Goal: Information Seeking & Learning: Check status

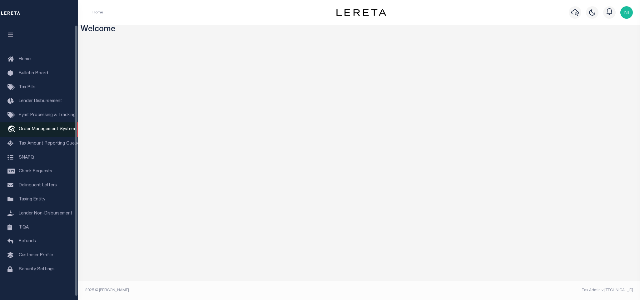
click at [33, 130] on span "Order Management System" at bounding box center [47, 129] width 56 height 4
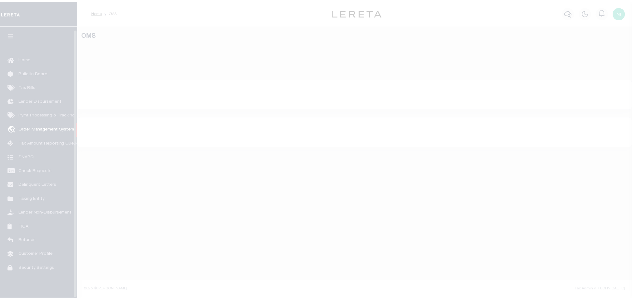
scroll to position [4, 0]
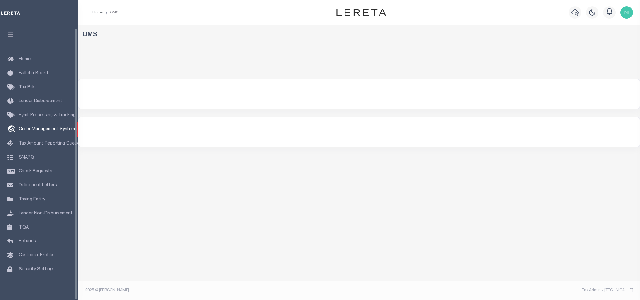
select select "200"
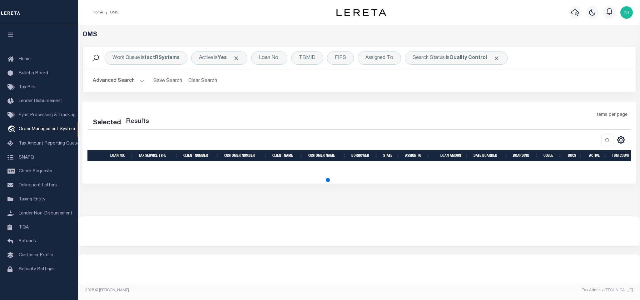
select select "200"
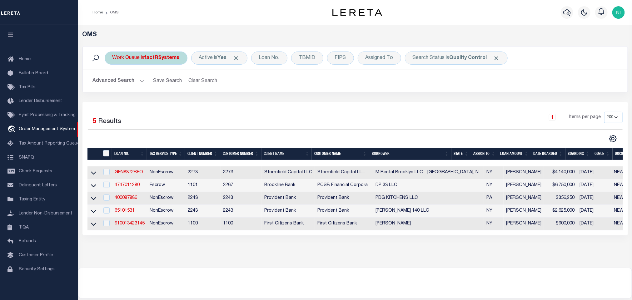
click at [142, 63] on div "Work Queue is factRSystems" at bounding box center [146, 58] width 83 height 13
select select "FAC"
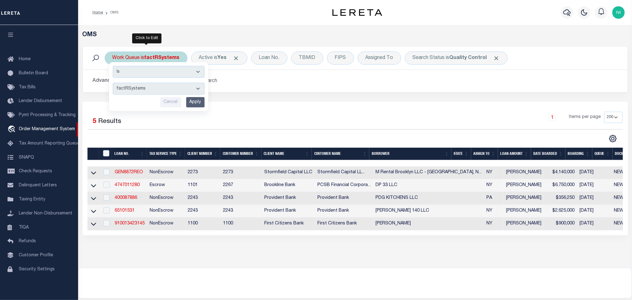
click at [140, 76] on select "Is Contains" at bounding box center [159, 72] width 92 height 12
click at [231, 96] on div "Work Queue is factRSystems Is Contains --ALL-- factRSystems General ThoughtFocu…" at bounding box center [355, 74] width 555 height 56
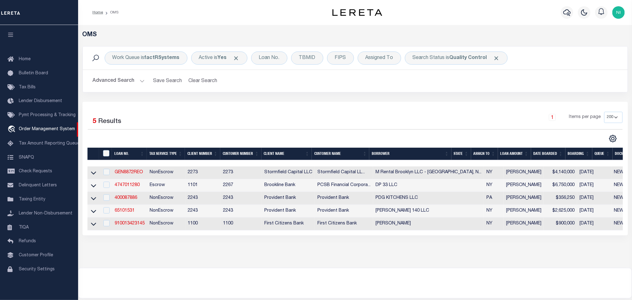
click at [179, 90] on div "Advanced Search Save Search Clear Search tblSearchTopScreen_dynamictable_____De…" at bounding box center [355, 81] width 545 height 22
click at [163, 62] on div "Work Queue is factRSystems Is Contains --ALL-- factRSystems General ThoughtFocu…" at bounding box center [146, 58] width 83 height 13
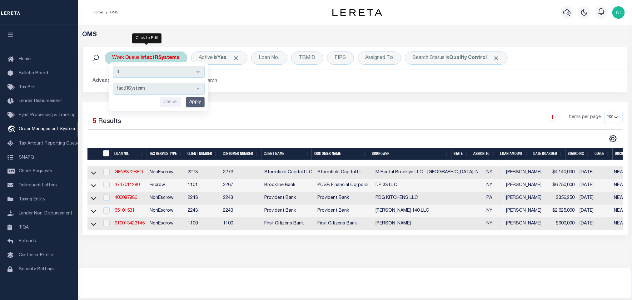
drag, startPoint x: 161, startPoint y: 89, endPoint x: 162, endPoint y: 95, distance: 6.0
click at [161, 89] on select "--ALL-- factRSystems General ThoughtFocus" at bounding box center [159, 89] width 92 height 12
select select "FAC_GEN_THF"
click at [113, 83] on select "--ALL-- factRSystems General ThoughtFocus" at bounding box center [159, 89] width 92 height 12
click at [198, 105] on input "Apply" at bounding box center [195, 102] width 18 height 10
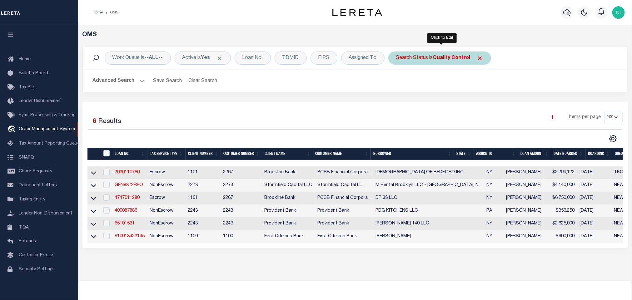
click at [445, 56] on b "Quality Control" at bounding box center [451, 58] width 37 height 5
select select "QC"
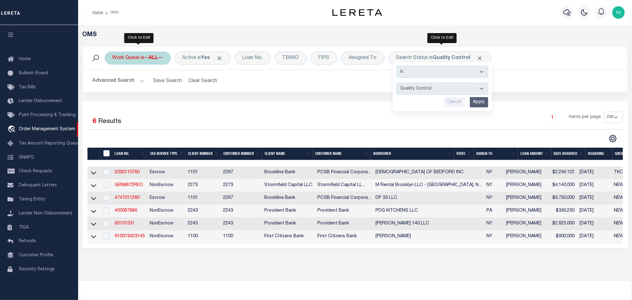
click at [130, 57] on div "Work Queue is --ALL--" at bounding box center [138, 58] width 66 height 13
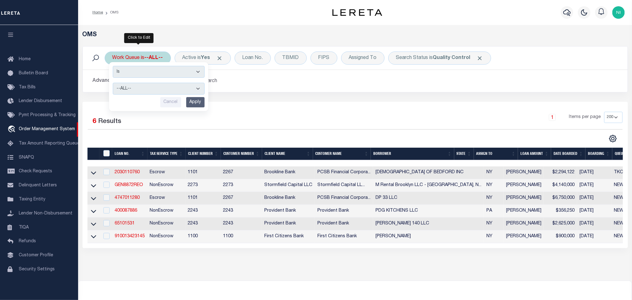
click at [135, 93] on select "--ALL-- factRSystems General ThoughtFocus" at bounding box center [159, 89] width 92 height 12
select select "FAC"
click at [113, 83] on select "--ALL-- factRSystems General ThoughtFocus" at bounding box center [159, 89] width 92 height 12
click at [199, 103] on input "Apply" at bounding box center [195, 102] width 18 height 10
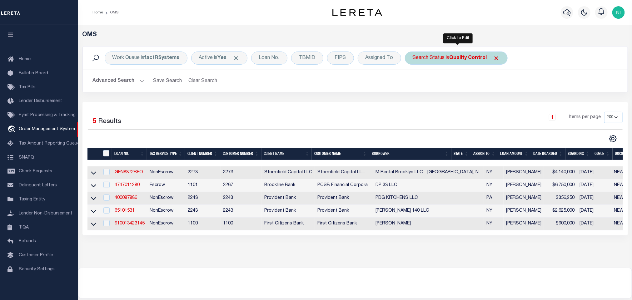
click at [452, 58] on b "Quality Control" at bounding box center [468, 58] width 37 height 5
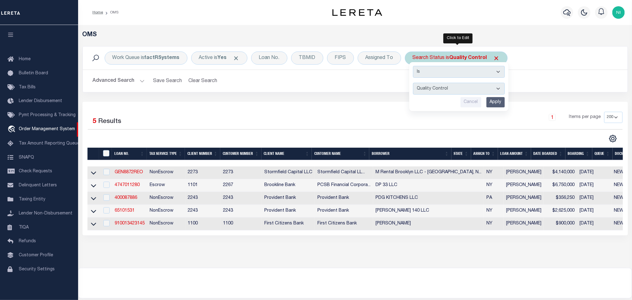
click at [449, 88] on select "Automated Search Bad Parcel Complete Duplicate Parcel High Dollar Reporting In …" at bounding box center [459, 89] width 92 height 12
select select "IP"
click at [415, 83] on select "Automated Search Bad Parcel Complete Duplicate Parcel High Dollar Reporting In …" at bounding box center [459, 89] width 92 height 12
drag, startPoint x: 495, startPoint y: 99, endPoint x: 492, endPoint y: 101, distance: 3.4
click at [495, 99] on input "Apply" at bounding box center [496, 102] width 18 height 10
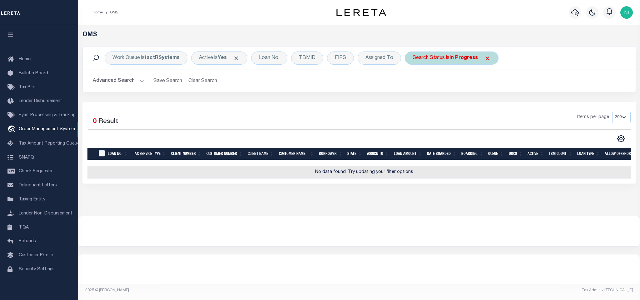
click at [451, 58] on div "Search Status is In Progress" at bounding box center [452, 58] width 94 height 13
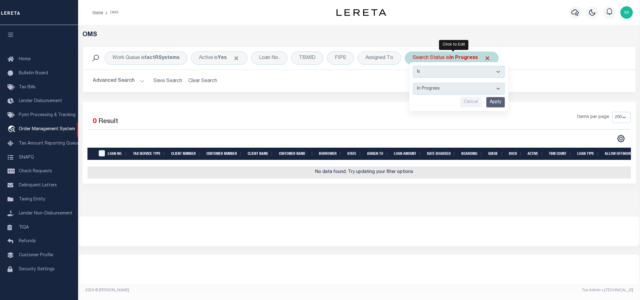
click at [452, 89] on select "Automated Search Bad Parcel Complete Duplicate Parcel High Dollar Reporting In …" at bounding box center [459, 89] width 92 height 12
select select "RD"
click at [415, 83] on select "Automated Search Bad Parcel Complete Duplicate Parcel High Dollar Reporting In …" at bounding box center [459, 89] width 92 height 12
click at [495, 102] on input "Apply" at bounding box center [496, 102] width 18 height 10
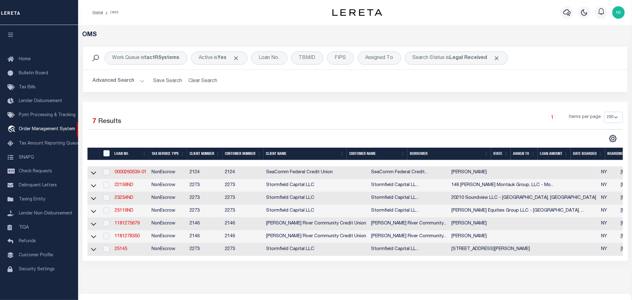
click at [131, 82] on button "Advanced Search" at bounding box center [119, 81] width 52 height 12
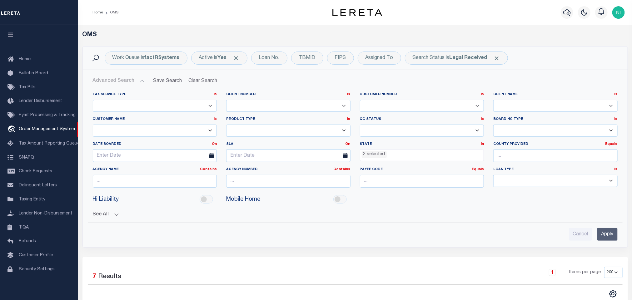
click at [397, 156] on ul "2 selected" at bounding box center [422, 154] width 124 height 8
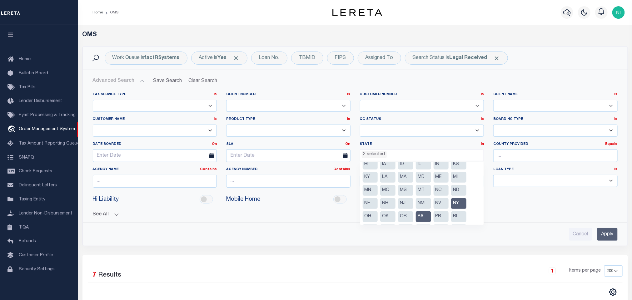
scroll to position [47, 0]
click at [423, 200] on li "PA" at bounding box center [423, 202] width 15 height 11
click at [457, 190] on li "NY" at bounding box center [458, 188] width 15 height 11
select select
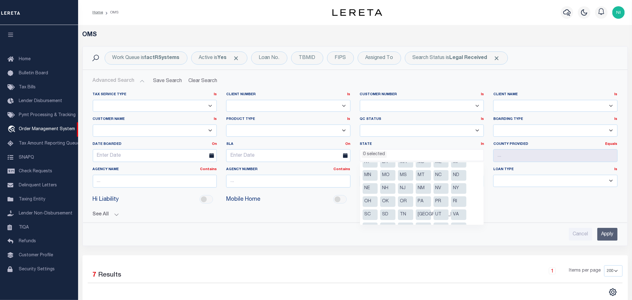
click at [607, 235] on input "Apply" at bounding box center [607, 234] width 20 height 13
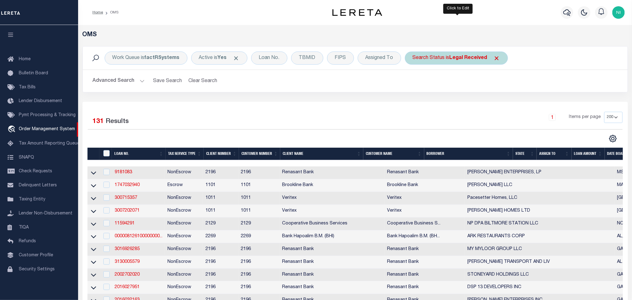
click at [448, 55] on div "Search Status is Legal Received" at bounding box center [456, 58] width 103 height 13
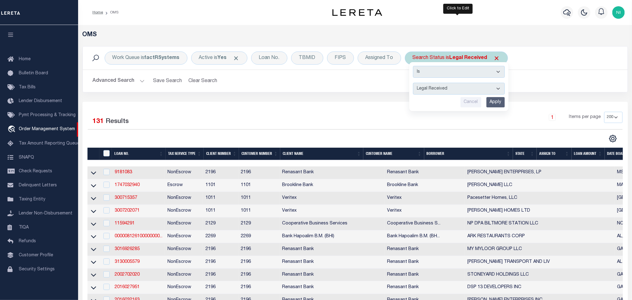
drag, startPoint x: 448, startPoint y: 60, endPoint x: 453, endPoint y: 94, distance: 34.0
click at [453, 90] on select "Automated Search Bad Parcel Complete Duplicate Parcel High Dollar Reporting In …" at bounding box center [459, 89] width 92 height 12
select select "IP"
click at [415, 83] on select "Automated Search Bad Parcel Complete Duplicate Parcel High Dollar Reporting In …" at bounding box center [459, 89] width 92 height 12
click at [495, 102] on input "Apply" at bounding box center [496, 102] width 18 height 10
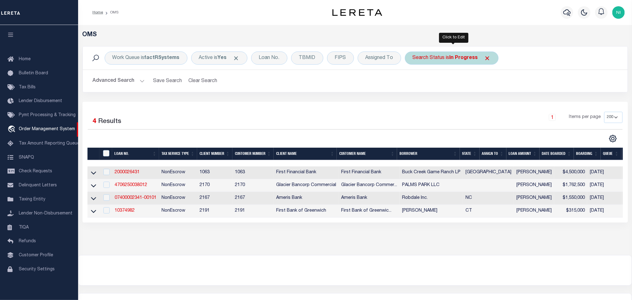
click at [442, 58] on div "Search Status is In Progress" at bounding box center [452, 58] width 94 height 13
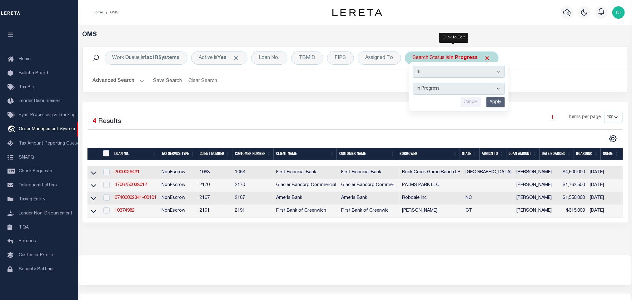
click at [447, 89] on select "Automated Search Bad Parcel Complete Duplicate Parcel High Dollar Reporting In …" at bounding box center [459, 89] width 92 height 12
select select "QC"
click at [415, 83] on select "Automated Search Bad Parcel Complete Duplicate Parcel High Dollar Reporting In …" at bounding box center [459, 89] width 92 height 12
click at [493, 102] on input "Apply" at bounding box center [496, 102] width 18 height 10
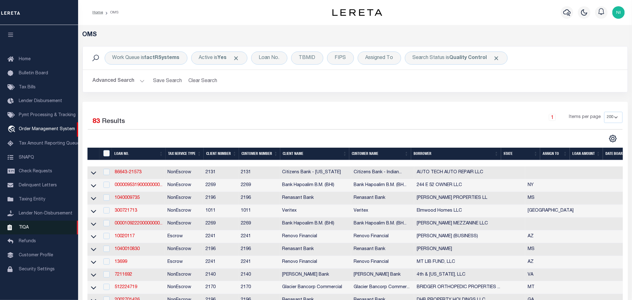
click at [25, 228] on span "TIQA" at bounding box center [24, 227] width 10 height 4
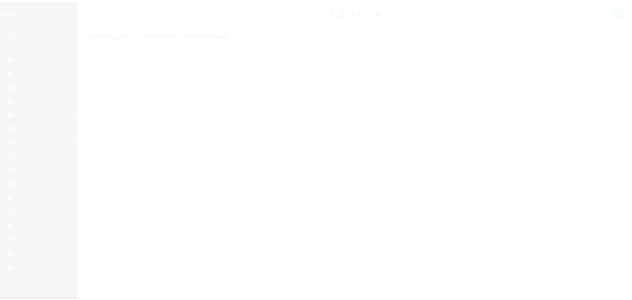
scroll to position [4, 0]
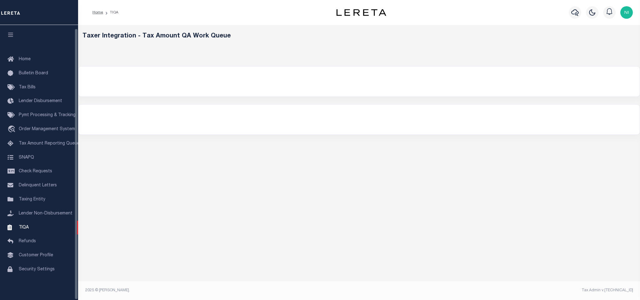
select select "200"
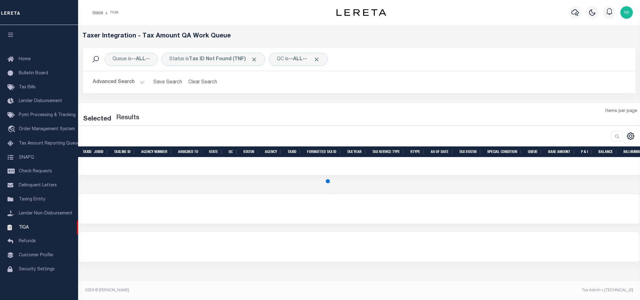
select select "200"
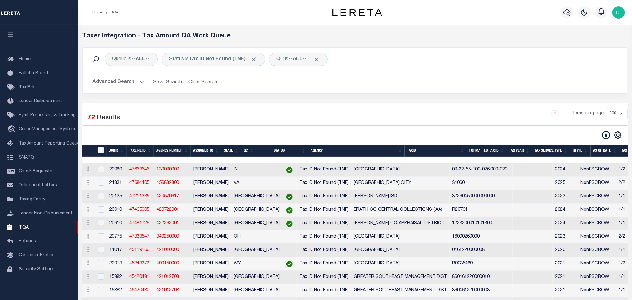
click at [132, 83] on button "Advanced Search" at bounding box center [119, 82] width 52 height 12
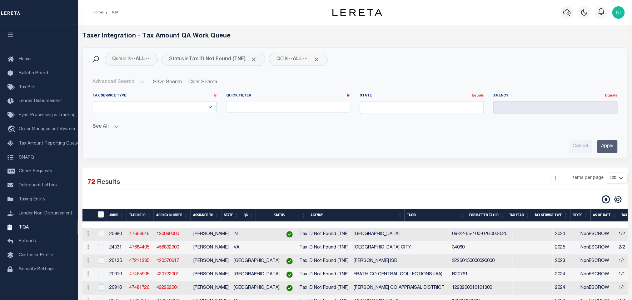
click at [120, 128] on button "See All" at bounding box center [355, 127] width 525 height 6
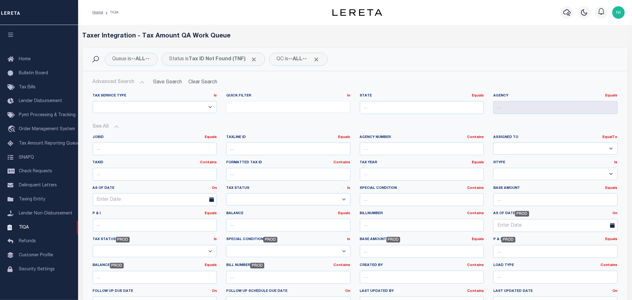
click at [536, 149] on select "[PERSON_NAME] [PERSON_NAME] [PERSON_NAME] [PERSON_NAME] [PERSON_NAME] [PERSON_N…" at bounding box center [555, 148] width 124 height 12
select select
click at [493, 143] on select "[PERSON_NAME] [PERSON_NAME] [PERSON_NAME] [PERSON_NAME] [PERSON_NAME] [PERSON_N…" at bounding box center [555, 148] width 124 height 12
click at [552, 132] on div "JobID Equals Equals Is Not Equal To Is Greater Than Is Less Than TaxLine ID Equ…" at bounding box center [355, 225] width 534 height 190
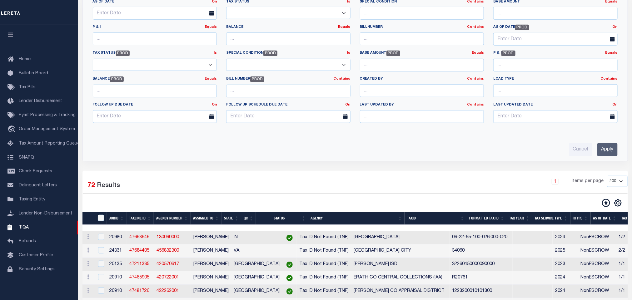
scroll to position [187, 0]
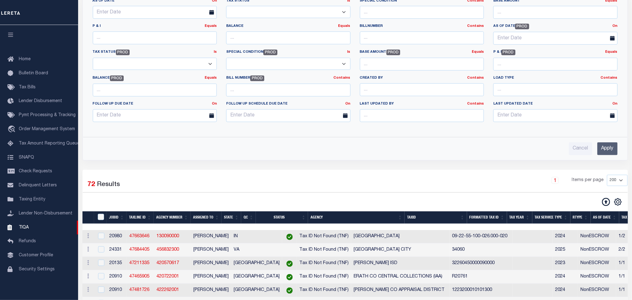
click at [607, 147] on input "Apply" at bounding box center [607, 148] width 20 height 13
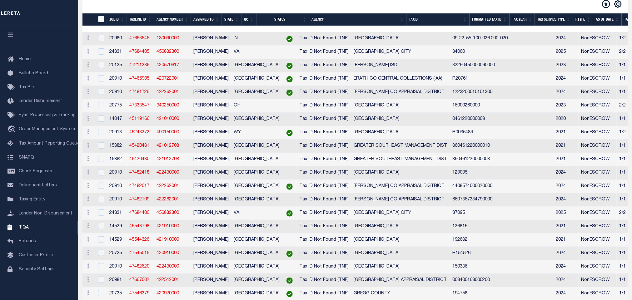
scroll to position [0, 0]
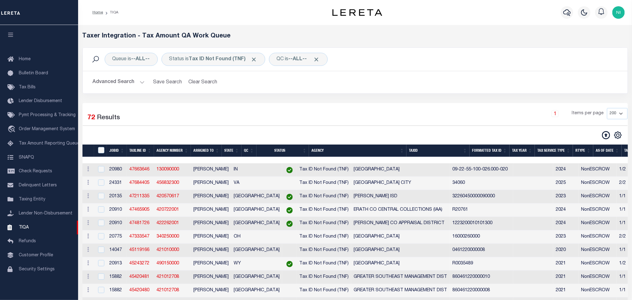
click at [337, 115] on div "1 Items per page 10 25 50 100 200 500 1000 2000" at bounding box center [424, 116] width 407 height 16
click at [198, 59] on b "Tax ID Not Found (TNF)" at bounding box center [223, 59] width 68 height 5
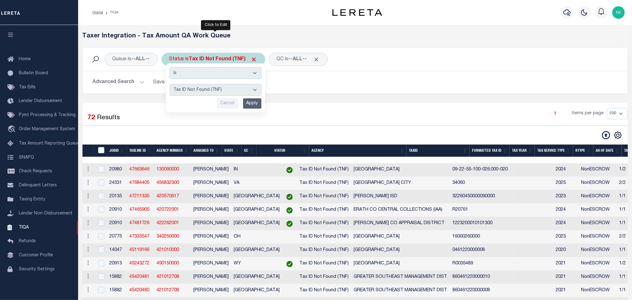
click at [210, 105] on div "Cancel Apply" at bounding box center [216, 103] width 92 height 10
click at [210, 96] on select "AI - Bot Exception (ERR) AI - Bot Running (PLA) AI - Failed QA (FQA) AI - Prep …" at bounding box center [216, 90] width 92 height 12
select select "DNF"
click at [171, 85] on select "AI - Bot Exception (ERR) AI - Bot Running (PLA) AI - Failed QA (FQA) AI - Prep …" at bounding box center [216, 90] width 92 height 12
click at [250, 104] on input "Apply" at bounding box center [252, 103] width 18 height 10
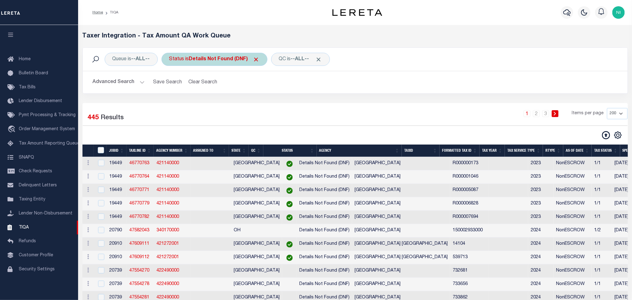
click at [220, 61] on b "Details Not Found (DNF)" at bounding box center [224, 59] width 71 height 5
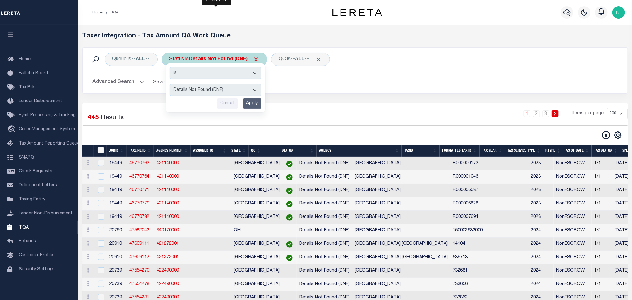
click at [224, 81] on div "Is Contains AI - Bot Exception (ERR) AI - Bot Running (PLA) AI - Failed QA (FQA…" at bounding box center [215, 87] width 99 height 49
click at [224, 88] on select "AI - Bot Exception (ERR) AI - Bot Running (PLA) AI - Failed QA (FQA) AI - Prep …" at bounding box center [216, 90] width 92 height 12
select select "TNF"
click at [171, 85] on select "AI - Bot Exception (ERR) AI - Bot Running (PLA) AI - Failed QA (FQA) AI - Prep …" at bounding box center [216, 90] width 92 height 12
click at [252, 103] on input "Apply" at bounding box center [252, 103] width 18 height 10
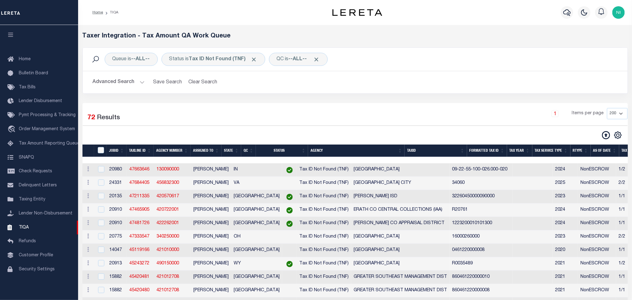
click at [323, 112] on div "1 Items per page 10 25 50 100 200 500 1000 2000" at bounding box center [424, 116] width 407 height 16
click at [137, 85] on button "Advanced Search" at bounding box center [119, 82] width 52 height 12
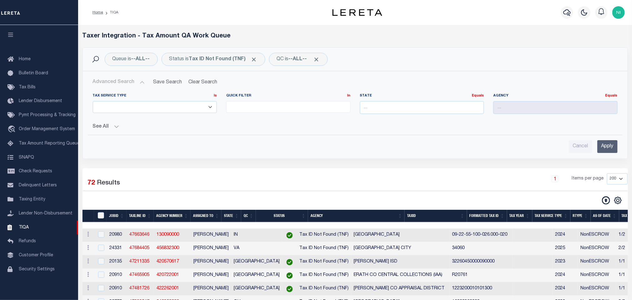
click at [536, 116] on div "Agency Equals Equals" at bounding box center [556, 106] width 134 height 26
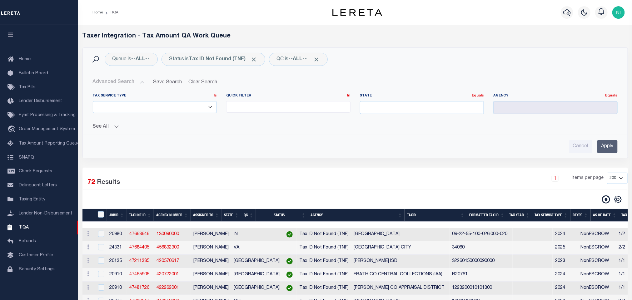
click at [96, 129] on button "See All" at bounding box center [355, 127] width 525 height 6
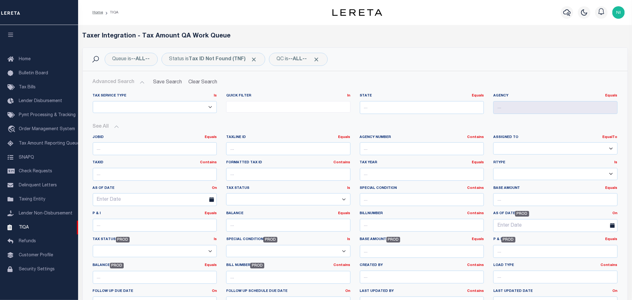
click at [523, 146] on select "[PERSON_NAME] [PERSON_NAME] [PERSON_NAME] [PERSON_NAME] [PERSON_NAME] [PERSON_N…" at bounding box center [555, 148] width 124 height 12
click at [464, 67] on div "Queue is --ALL-- Status is Tax ID Not Found (TNF) QC is --ALL-- Search" at bounding box center [355, 59] width 545 height 23
click at [207, 58] on b "Tax ID Not Found (TNF)" at bounding box center [223, 59] width 68 height 5
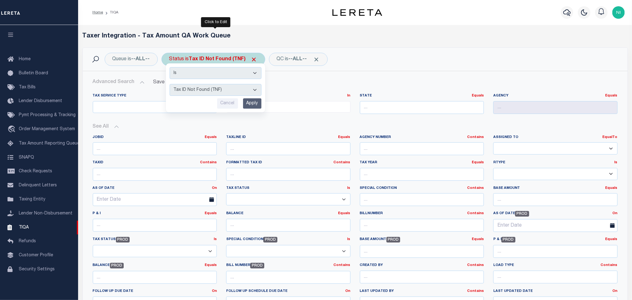
click at [210, 89] on select "AI - Bot Exception (ERR) AI - Bot Running (PLA) AI - Failed QA (FQA) AI - Prep …" at bounding box center [216, 90] width 92 height 12
select select "DNF"
click at [171, 85] on select "AI - Bot Exception (ERR) AI - Bot Running (PLA) AI - Failed QA (FQA) AI - Prep …" at bounding box center [216, 90] width 92 height 12
click at [252, 104] on input "Apply" at bounding box center [252, 103] width 18 height 10
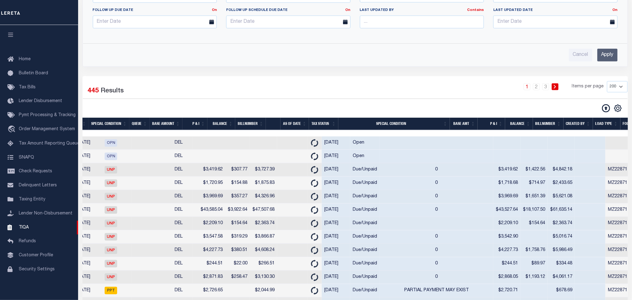
scroll to position [0, 742]
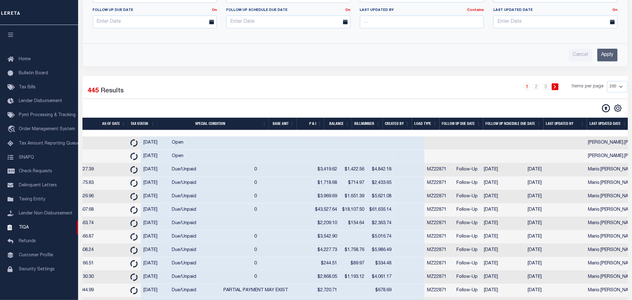
drag, startPoint x: 405, startPoint y: 173, endPoint x: 440, endPoint y: 173, distance: 34.7
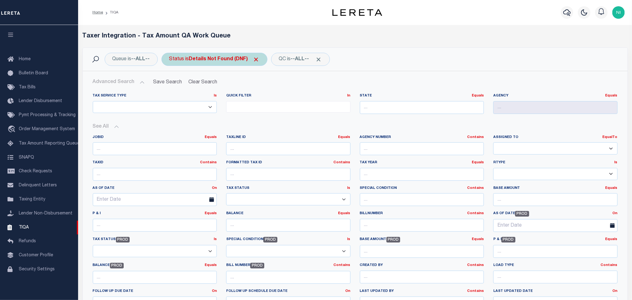
click at [220, 60] on b "Details Not Found (DNF)" at bounding box center [224, 59] width 71 height 5
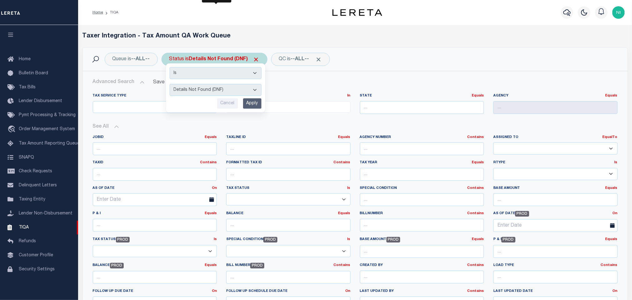
drag, startPoint x: 220, startPoint y: 60, endPoint x: 228, endPoint y: 90, distance: 30.6
click at [227, 87] on select "AI - Bot Exception (ERR) AI - Bot Running (PLA) AI - Failed QA (FQA) AI - Prep …" at bounding box center [216, 90] width 92 height 12
select select "TNF"
click at [171, 85] on select "AI - Bot Exception (ERR) AI - Bot Running (PLA) AI - Failed QA (FQA) AI - Prep …" at bounding box center [216, 90] width 92 height 12
click at [254, 103] on input "Apply" at bounding box center [252, 103] width 18 height 10
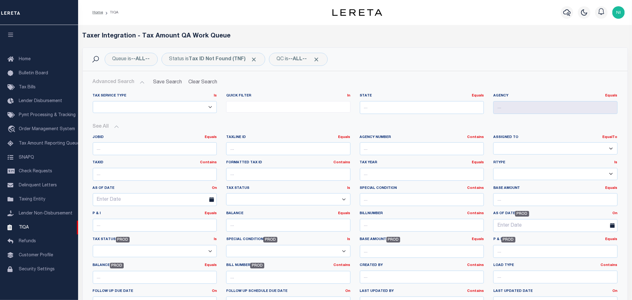
scroll to position [0, 707]
click at [56, 127] on span "Order Management System" at bounding box center [47, 129] width 56 height 4
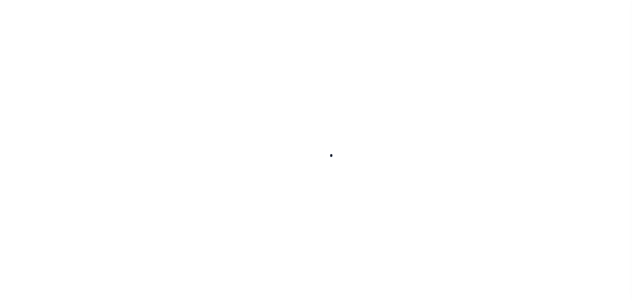
select select "200"
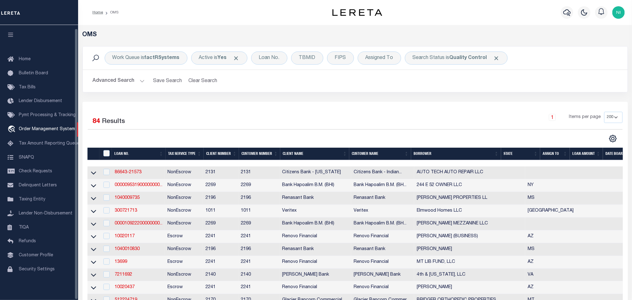
scroll to position [4, 0]
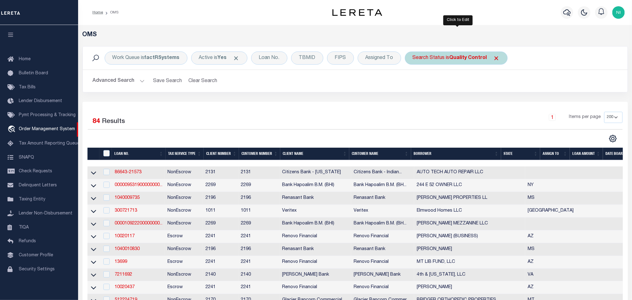
click at [452, 58] on b "Quality Control" at bounding box center [468, 58] width 37 height 5
select select "QC"
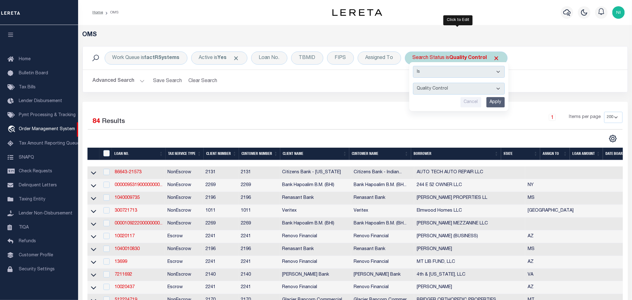
click at [493, 102] on input "Apply" at bounding box center [496, 102] width 18 height 10
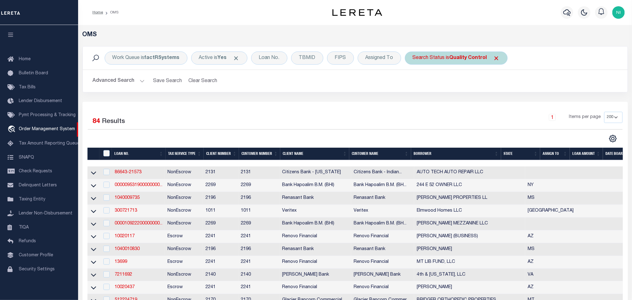
click at [480, 56] on b "Quality Control" at bounding box center [468, 58] width 37 height 5
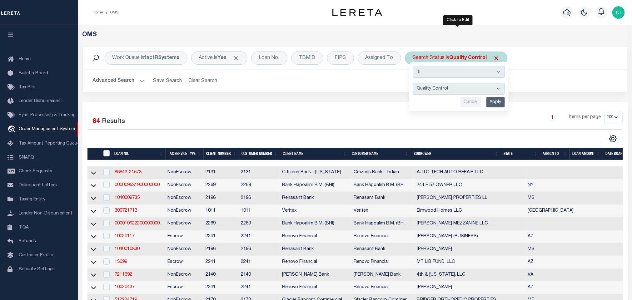
click at [471, 91] on select "Automated Search Bad Parcel Complete Duplicate Parcel High Dollar Reporting In …" at bounding box center [459, 89] width 92 height 12
select select "IP"
click at [415, 83] on select "Automated Search Bad Parcel Complete Duplicate Parcel High Dollar Reporting In …" at bounding box center [459, 89] width 92 height 12
click at [495, 102] on input "Apply" at bounding box center [496, 102] width 18 height 10
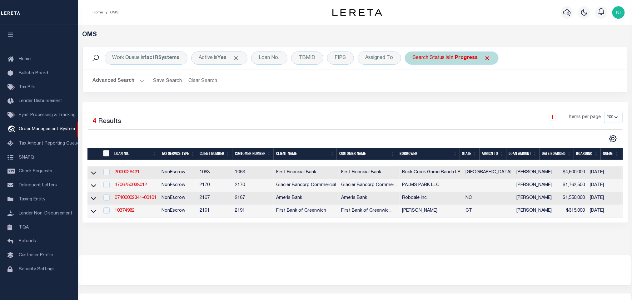
click at [453, 56] on b "In Progress" at bounding box center [464, 58] width 28 height 5
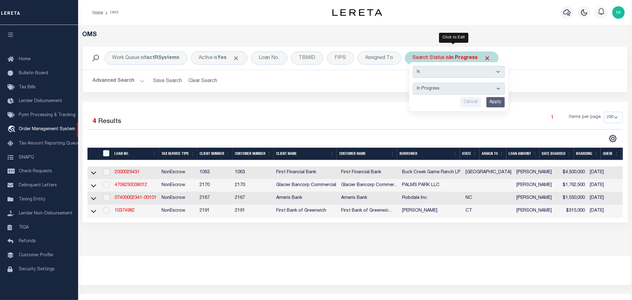
drag, startPoint x: 447, startPoint y: 89, endPoint x: 447, endPoint y: 95, distance: 5.7
click at [447, 89] on select "Automated Search Bad Parcel Complete Duplicate Parcel High Dollar Reporting In …" at bounding box center [459, 89] width 92 height 12
select select "RD"
click at [415, 83] on select "Automated Search Bad Parcel Complete Duplicate Parcel High Dollar Reporting In …" at bounding box center [459, 89] width 92 height 12
click at [493, 105] on input "Apply" at bounding box center [496, 102] width 18 height 10
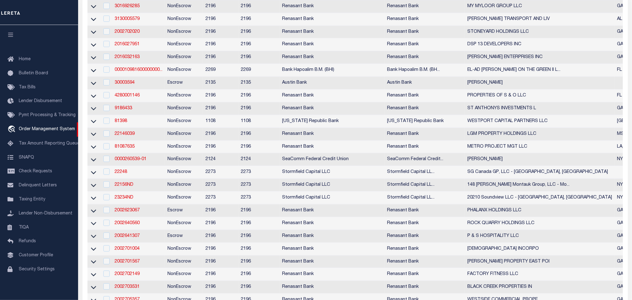
scroll to position [9, 0]
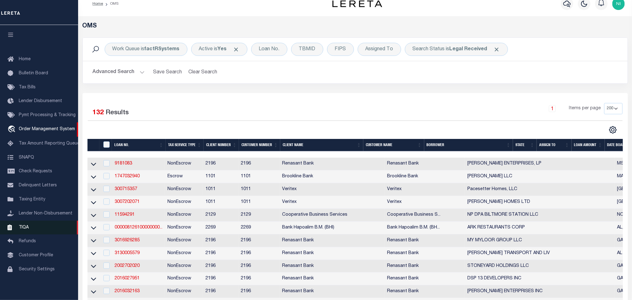
click at [31, 224] on link "TIQA" at bounding box center [39, 228] width 78 height 14
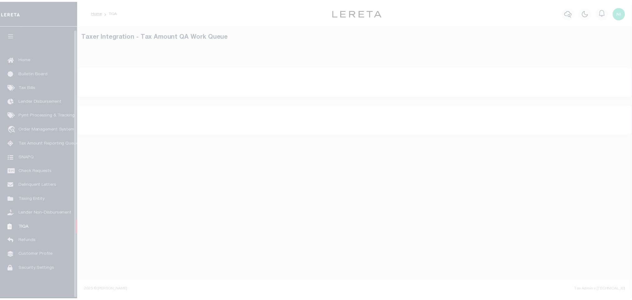
scroll to position [4, 0]
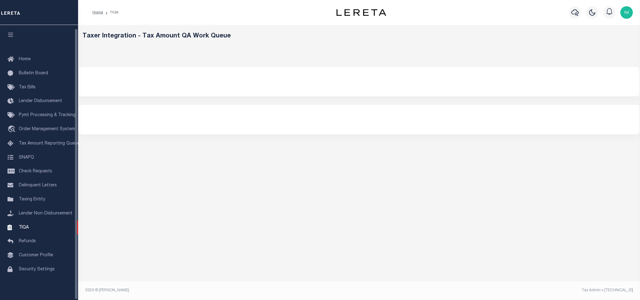
select select "200"
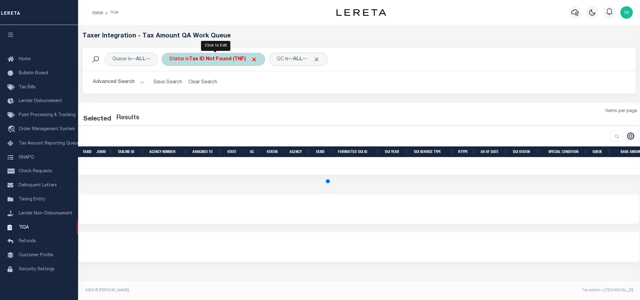
click at [214, 58] on b "Tax ID Not Found (TNF)" at bounding box center [223, 59] width 68 height 5
select select "TNF"
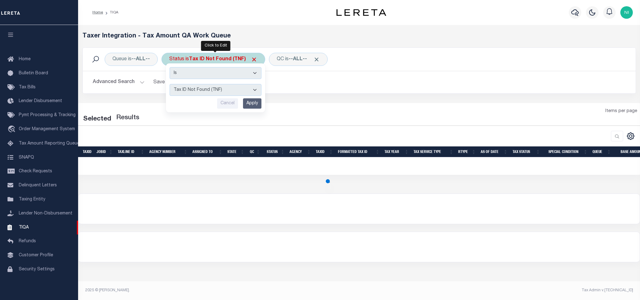
click at [215, 86] on select "AI - Bot Exception (ERR) AI - Bot Running (PLA) AI - Failed QA (FQA) AI - Prep …" at bounding box center [216, 90] width 92 height 12
select select "200"
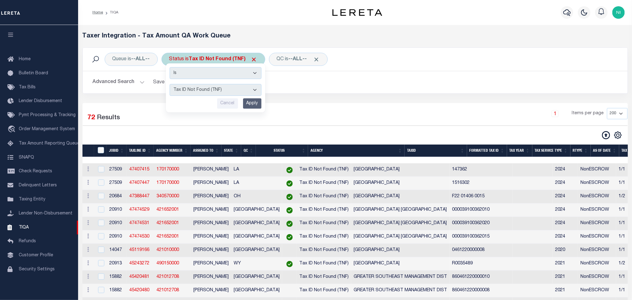
select select "DNF"
click at [171, 85] on select "AI - Bot Exception (ERR) AI - Bot Running (PLA) AI - Failed QA (FQA) AI - Prep …" at bounding box center [216, 90] width 92 height 12
click at [253, 106] on input "Apply" at bounding box center [252, 103] width 18 height 10
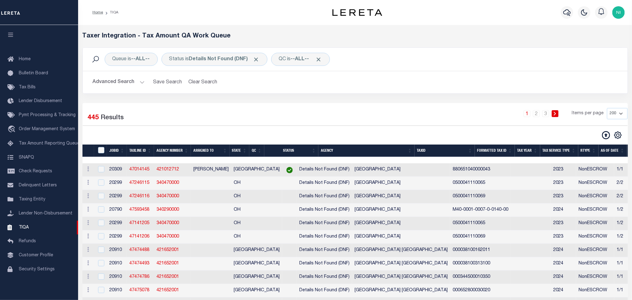
click at [122, 86] on button "Advanced Search" at bounding box center [119, 82] width 52 height 12
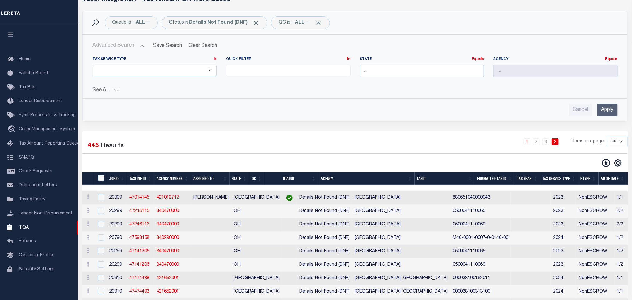
scroll to position [47, 0]
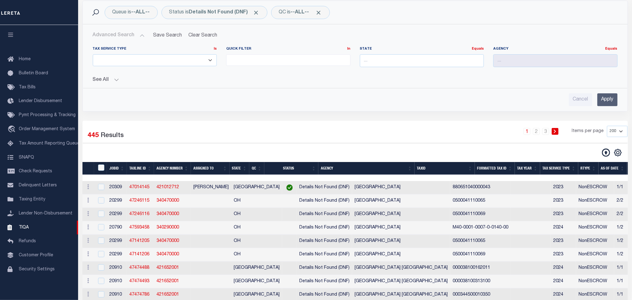
click at [109, 82] on button "See All" at bounding box center [355, 80] width 525 height 6
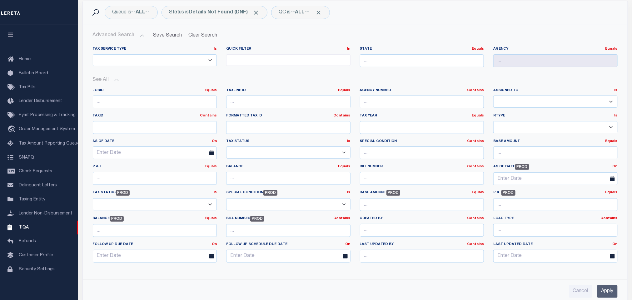
click at [538, 107] on select "[PERSON_NAME] [PERSON_NAME] [PERSON_NAME] [PERSON_NAME] [PERSON_NAME] [PERSON_N…" at bounding box center [555, 102] width 124 height 12
select select "[PERSON_NAME]"
click at [493, 96] on select "[PERSON_NAME] [PERSON_NAME] [PERSON_NAME] [PERSON_NAME] [PERSON_NAME] [PERSON_N…" at bounding box center [555, 102] width 124 height 12
click at [607, 288] on input "Apply" at bounding box center [607, 289] width 20 height 13
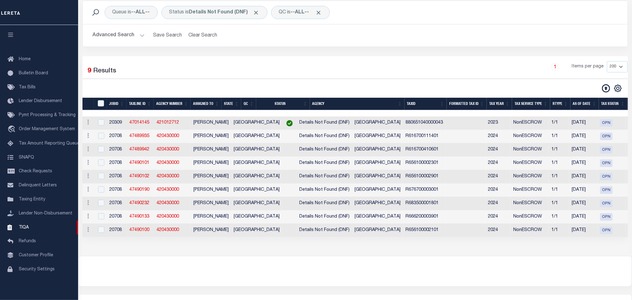
scroll to position [0, 0]
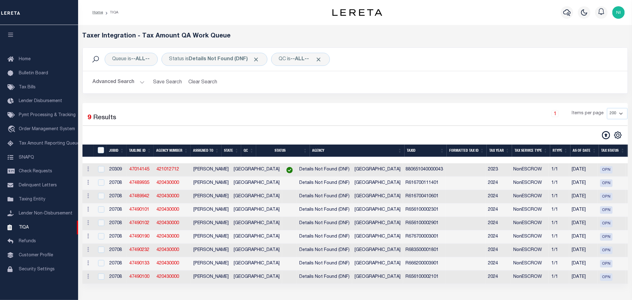
click at [318, 98] on div "Queue is --ALL-- Status is Details Not Found (DNF) QC is --ALL-- Search Advance…" at bounding box center [355, 75] width 555 height 56
